Goal: Task Accomplishment & Management: Manage account settings

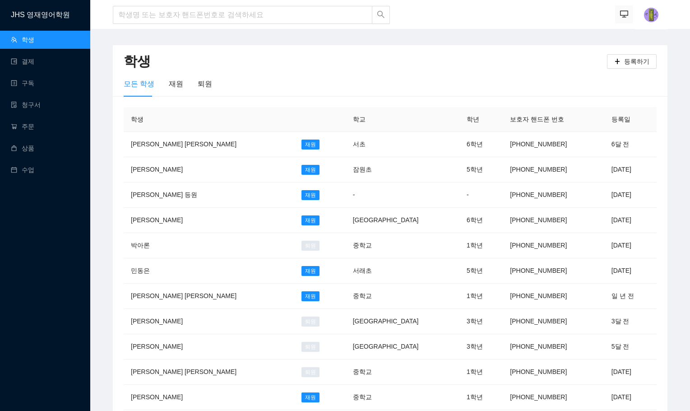
click at [616, 13] on button "button" at bounding box center [624, 14] width 18 height 18
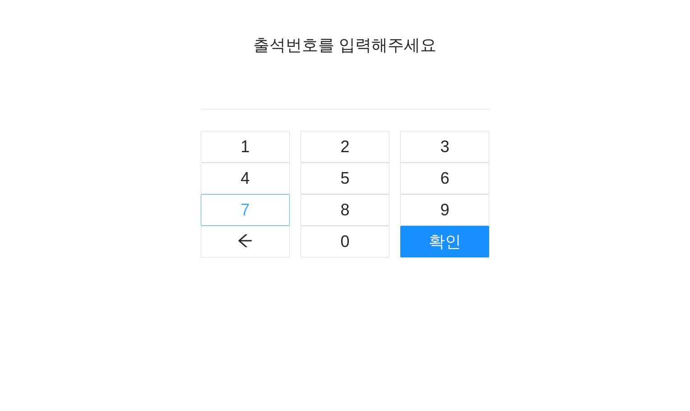
click at [259, 212] on button "7" at bounding box center [245, 210] width 89 height 32
click at [336, 175] on button "5" at bounding box center [344, 178] width 89 height 32
click at [345, 143] on span "2" at bounding box center [344, 147] width 9 height 26
click at [267, 145] on button "1" at bounding box center [245, 147] width 89 height 32
click at [319, 146] on button "2" at bounding box center [344, 147] width 89 height 32
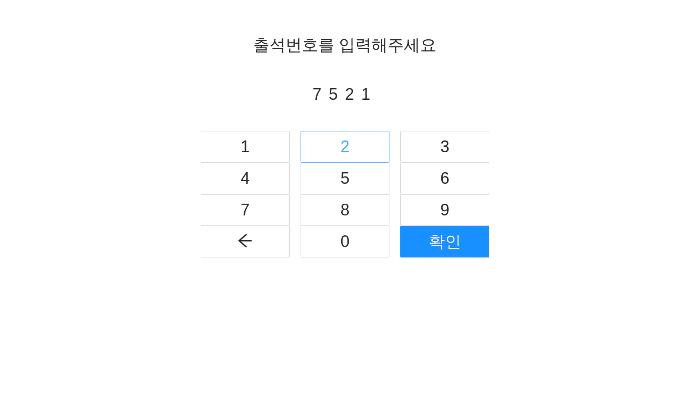
type input "75212"
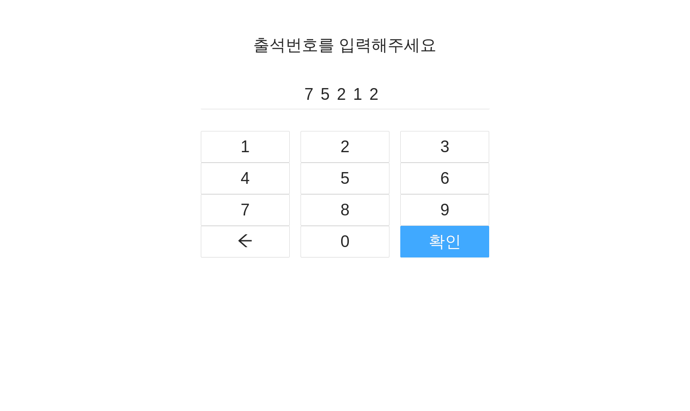
click at [426, 229] on button "확인" at bounding box center [444, 242] width 89 height 32
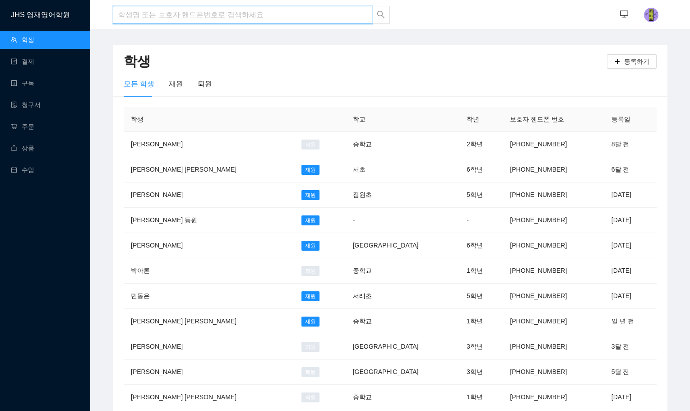
click at [150, 16] on input "search" at bounding box center [242, 15] width 259 height 18
type input "[PERSON_NAME]"
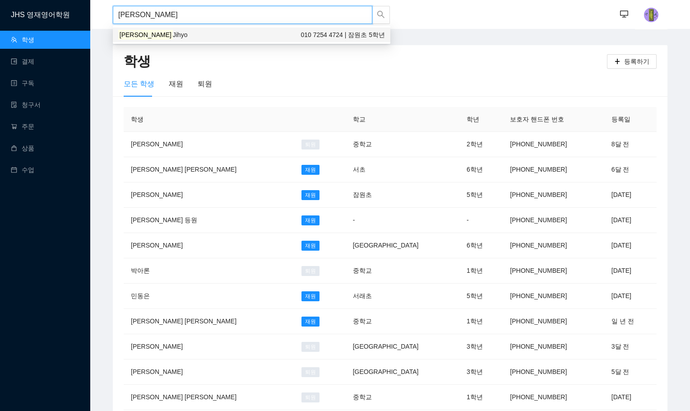
click at [156, 34] on div "[PERSON_NAME] 010 7254 4724 | 잠원초 5학년" at bounding box center [251, 35] width 267 height 10
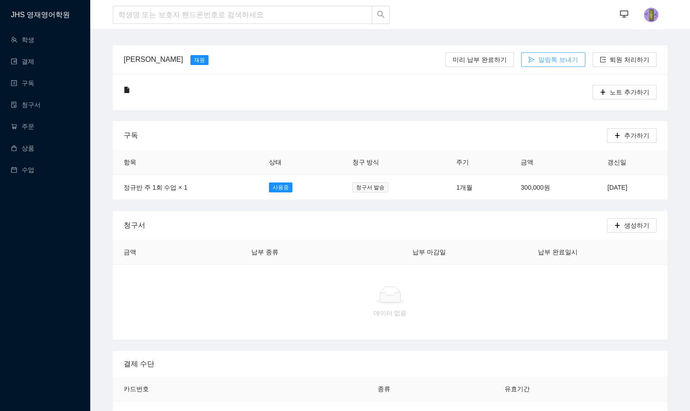
click at [552, 57] on span "알림톡 보내기" at bounding box center [558, 60] width 40 height 10
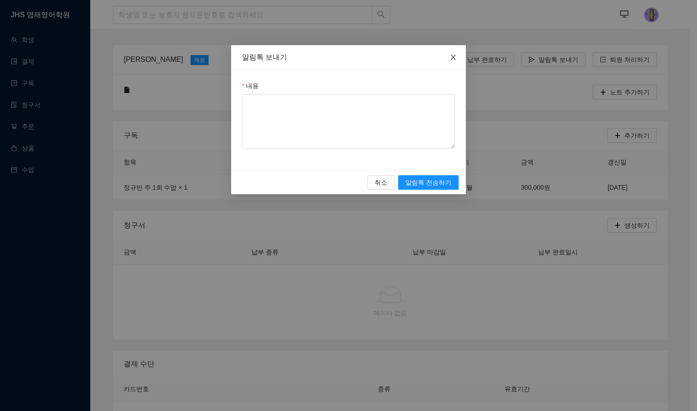
click at [454, 57] on icon "close" at bounding box center [452, 57] width 7 height 7
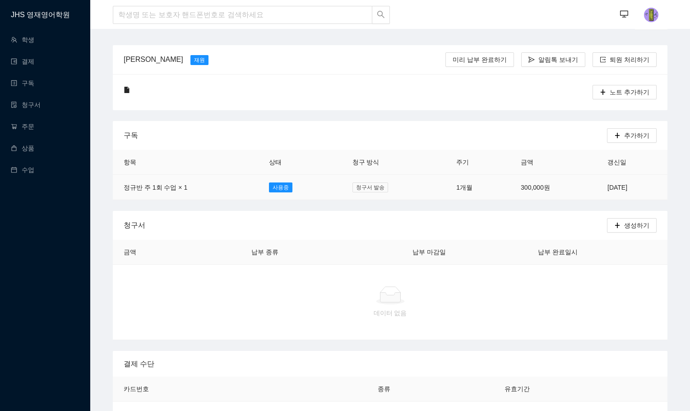
click at [352, 189] on span "청구서 발송" at bounding box center [370, 187] width 36 height 10
click at [354, 185] on span "청구서 발송" at bounding box center [370, 187] width 36 height 10
click at [406, 121] on div "구독 추가하기" at bounding box center [390, 135] width 533 height 29
click at [553, 59] on span "알림톡 보내기" at bounding box center [558, 60] width 40 height 10
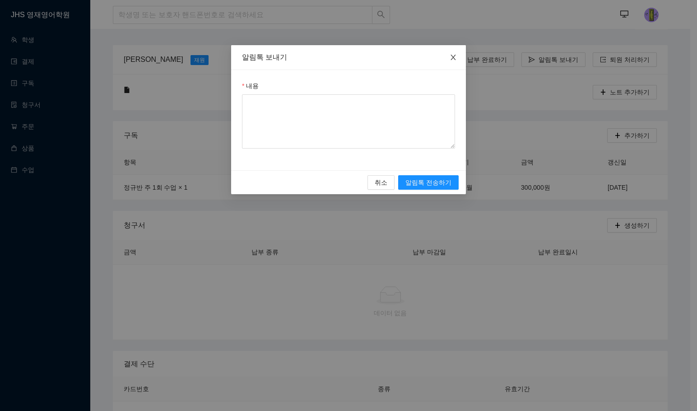
click at [454, 59] on icon "close" at bounding box center [452, 57] width 7 height 7
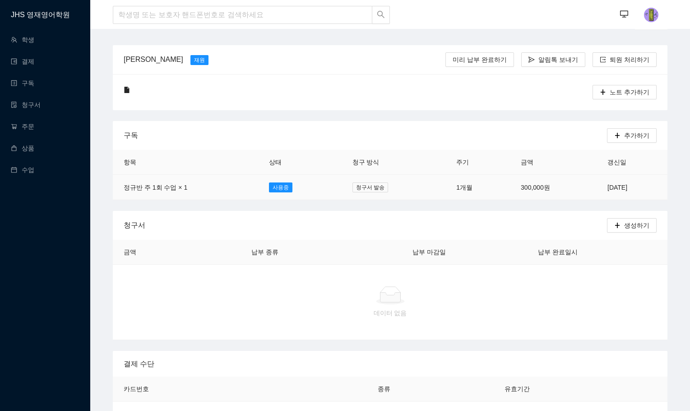
click at [456, 183] on td "1개월" at bounding box center [477, 187] width 65 height 25
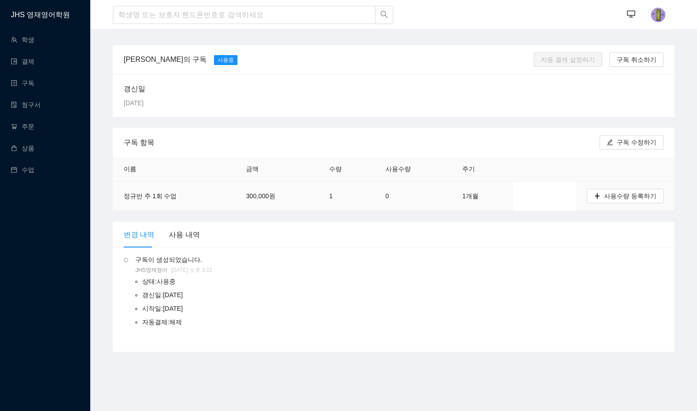
click at [407, 189] on td "0" at bounding box center [412, 195] width 77 height 29
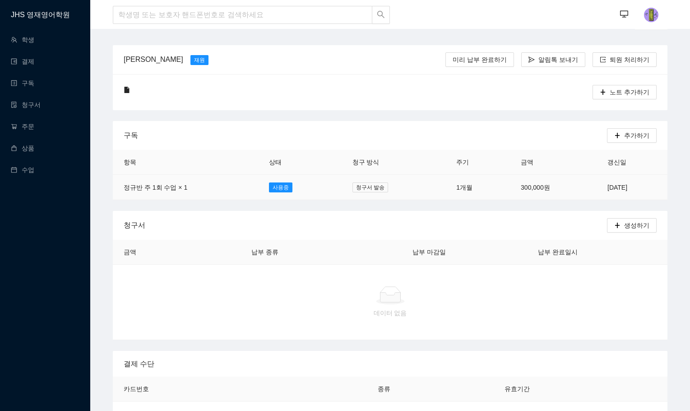
click at [532, 185] on td "300,000원" at bounding box center [553, 187] width 87 height 25
click at [605, 182] on td "2025년 8월 28일" at bounding box center [631, 187] width 71 height 25
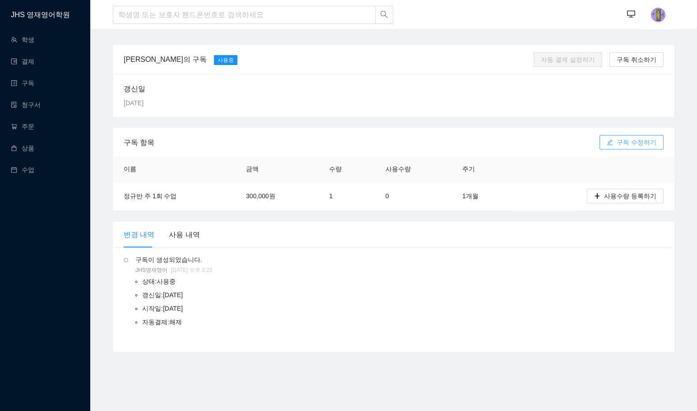
click at [638, 141] on span "구독 수정하기" at bounding box center [636, 142] width 40 height 10
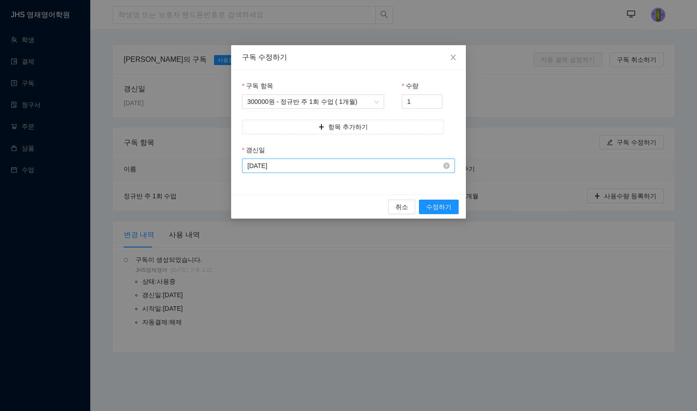
click at [308, 168] on input "2025-08-28" at bounding box center [344, 166] width 194 height 10
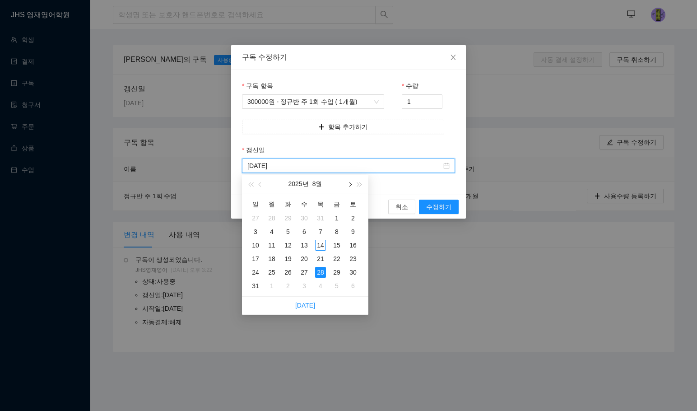
click at [349, 184] on span "button" at bounding box center [349, 184] width 5 height 5
type input "2025-09-28"
click at [259, 270] on div "28" at bounding box center [255, 272] width 11 height 11
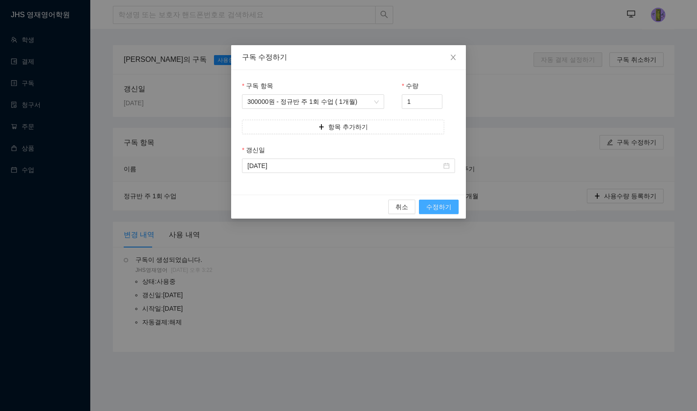
click at [439, 206] on span "수정하기" at bounding box center [438, 207] width 25 height 10
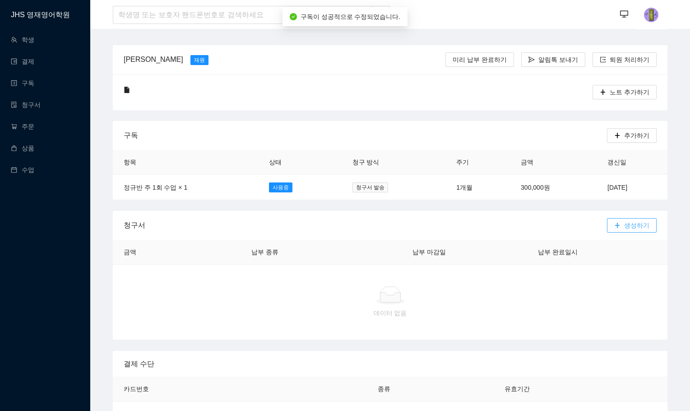
click at [636, 226] on span "생성하기" at bounding box center [636, 225] width 25 height 10
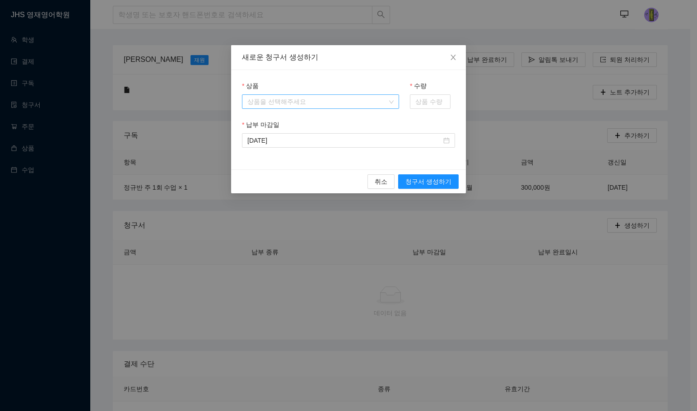
click at [277, 100] on input "상품" at bounding box center [317, 102] width 140 height 14
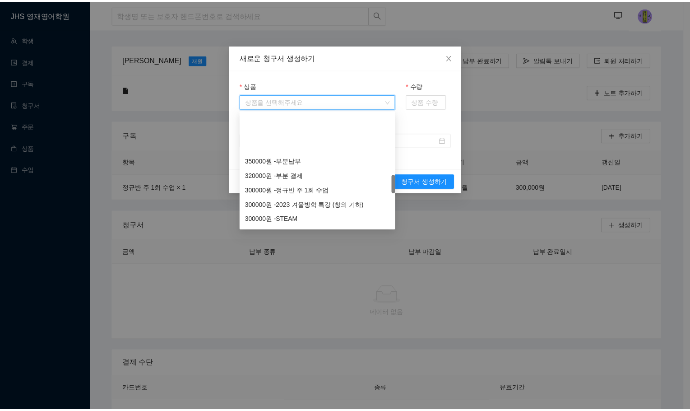
scroll to position [451, 0]
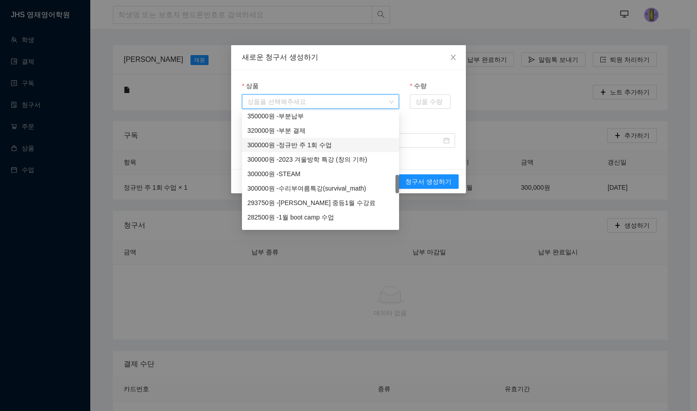
click at [305, 149] on div "300000 원 - 정규반 주 1회 수업" at bounding box center [320, 145] width 146 height 10
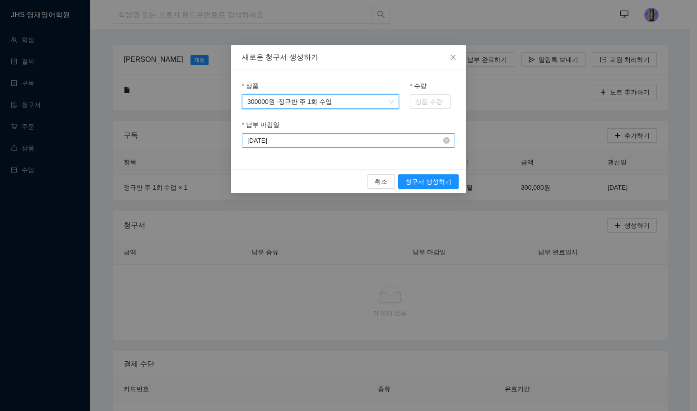
click at [318, 144] on input "2025-08-14" at bounding box center [344, 140] width 194 height 10
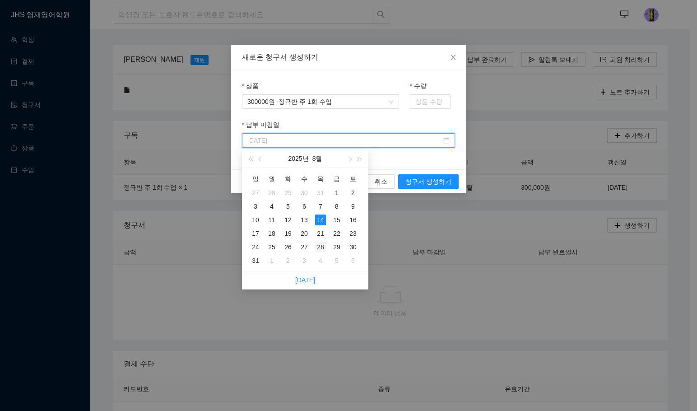
type input "2025-08-28"
click at [317, 243] on div "28" at bounding box center [320, 246] width 11 height 11
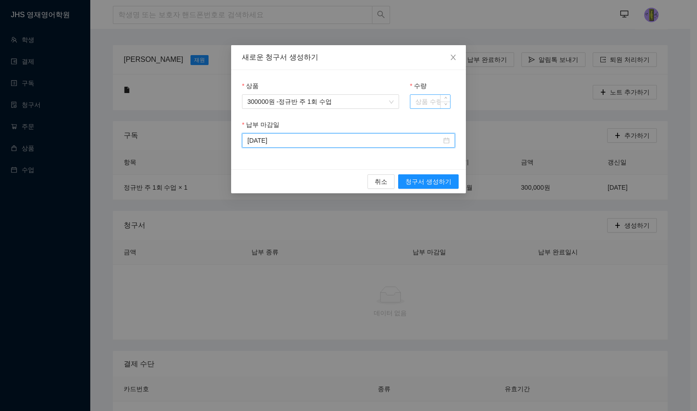
click at [424, 106] on input "수량" at bounding box center [430, 102] width 40 height 14
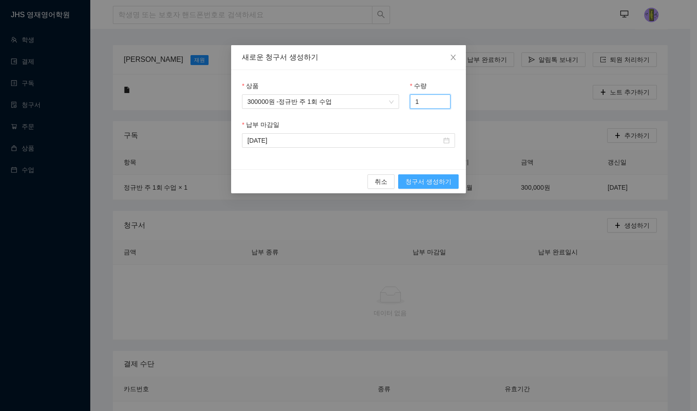
type input "1"
click at [428, 179] on span "청구서 생성하기" at bounding box center [428, 181] width 46 height 10
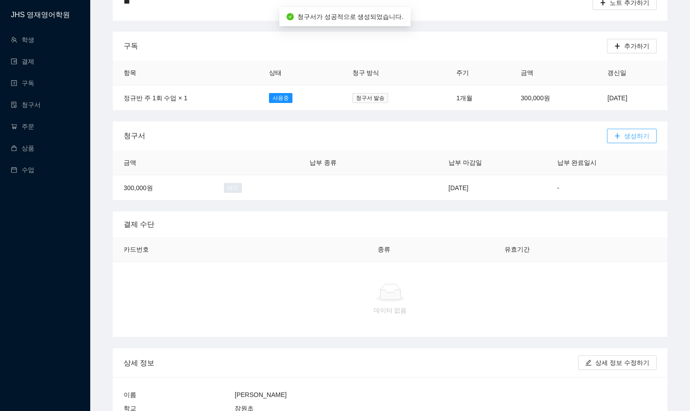
scroll to position [90, 0]
click at [532, 192] on td "2025년 8월 28일" at bounding box center [492, 186] width 109 height 25
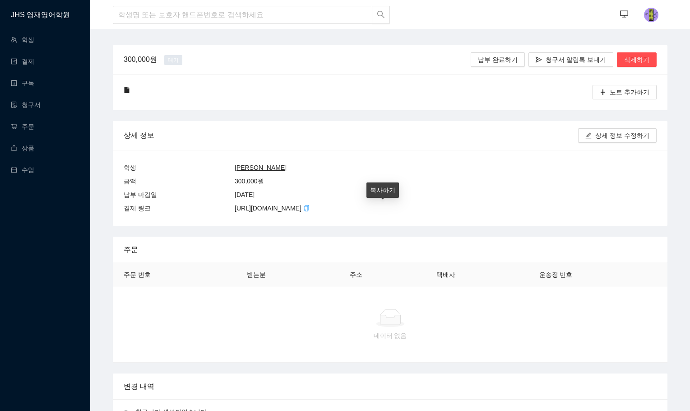
click at [309, 207] on icon "copy" at bounding box center [306, 208] width 6 height 6
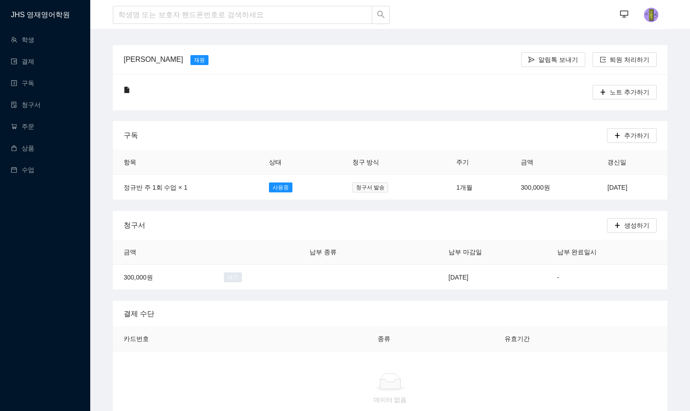
click at [280, 69] on div "윤지효 Jihyo 재원" at bounding box center [322, 59] width 397 height 26
